Goal: Navigation & Orientation: Find specific page/section

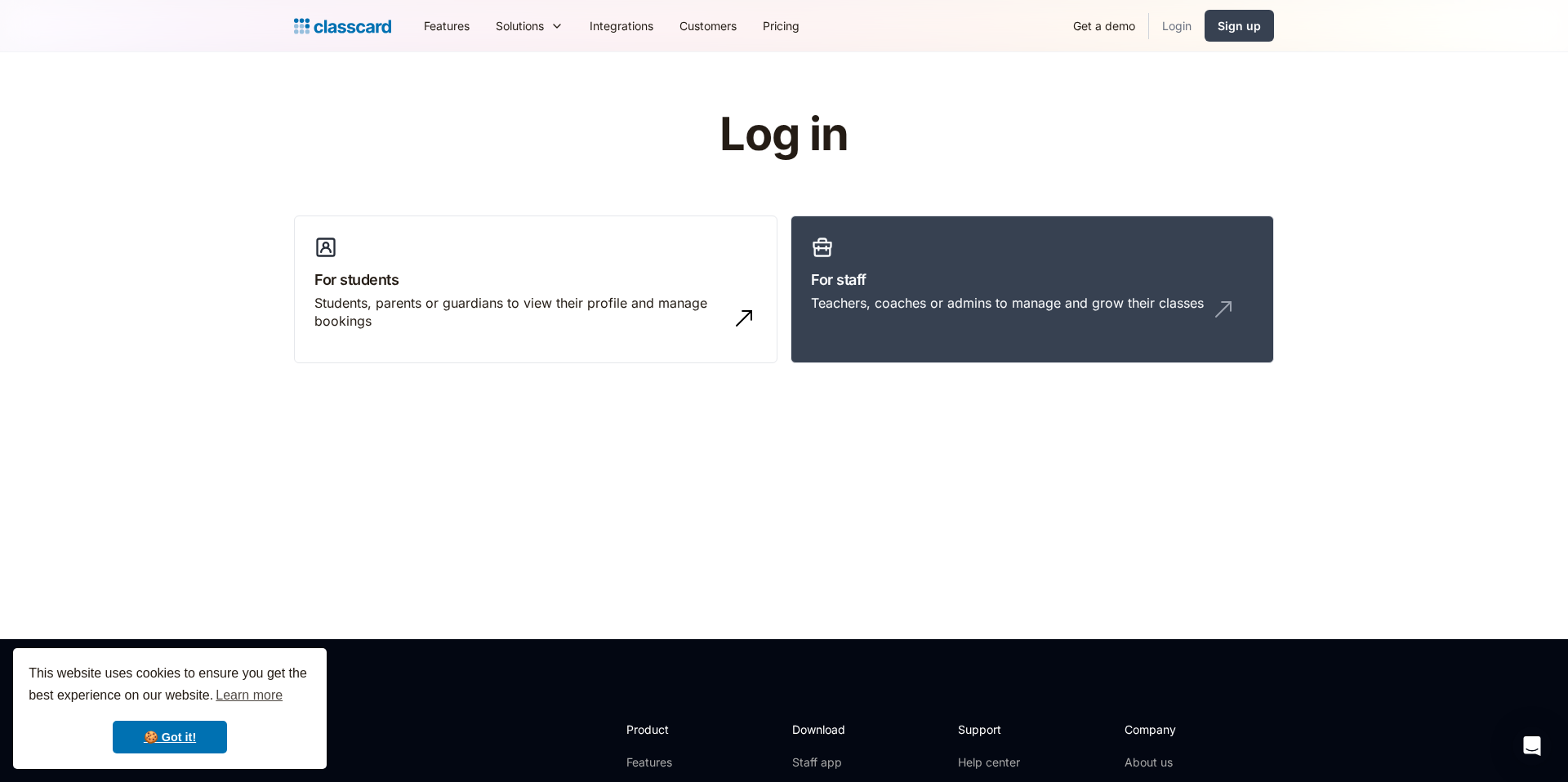
click at [1190, 26] on link "Login" at bounding box center [1177, 25] width 56 height 37
click at [816, 279] on h3 "For staff" at bounding box center [1032, 280] width 442 height 22
